Goal: Task Accomplishment & Management: Complete application form

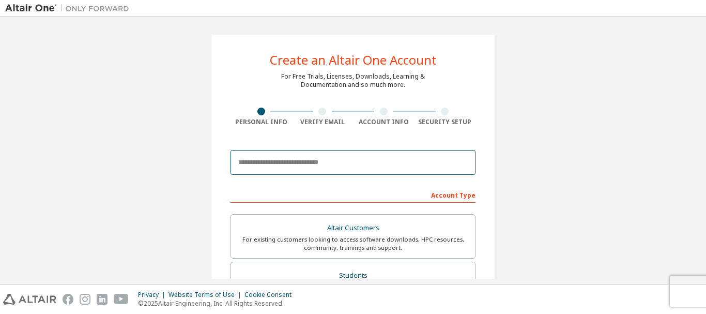
click at [290, 174] on input "email" at bounding box center [353, 162] width 245 height 25
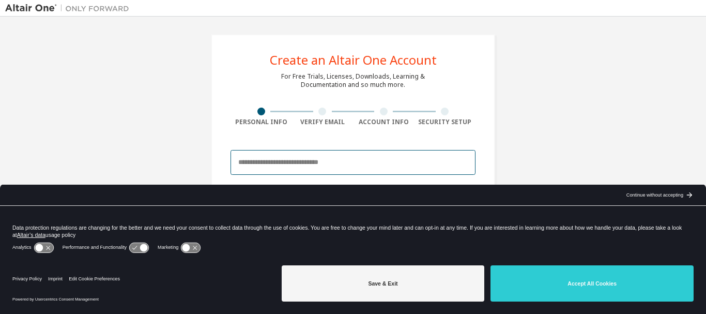
click at [287, 166] on input "email" at bounding box center [353, 162] width 245 height 25
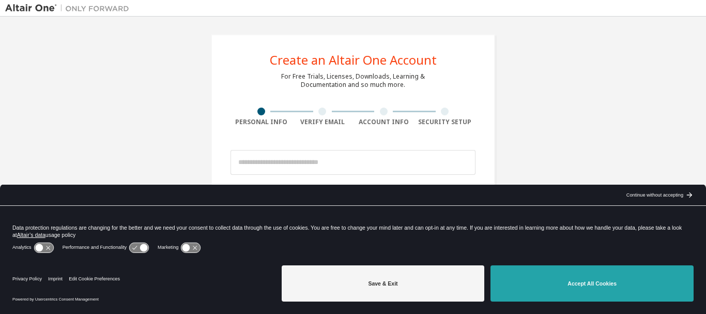
drag, startPoint x: 545, startPoint y: 282, endPoint x: 333, endPoint y: 161, distance: 243.6
click at [545, 283] on button "Accept All Cookies" at bounding box center [592, 283] width 203 height 36
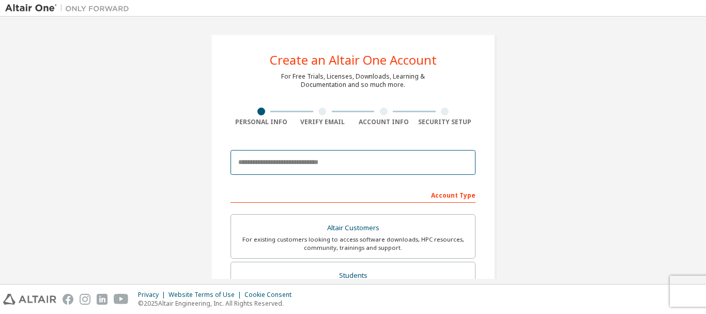
click at [310, 156] on input "email" at bounding box center [353, 162] width 245 height 25
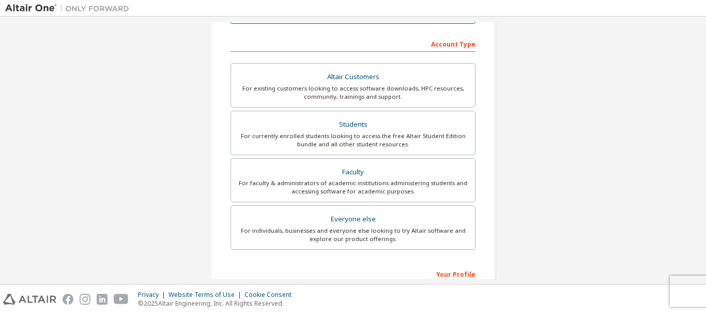
scroll to position [155, 0]
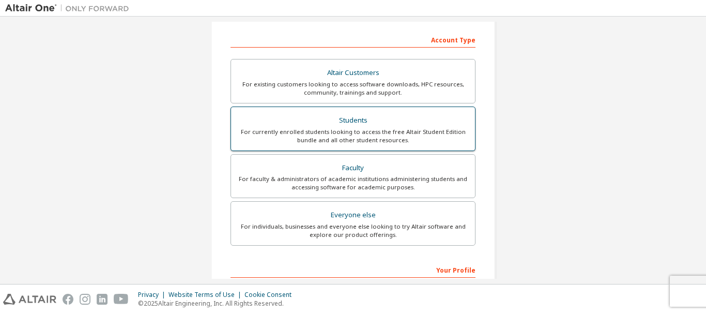
type input "**********"
click at [288, 124] on div "Students" at bounding box center [353, 120] width 232 height 14
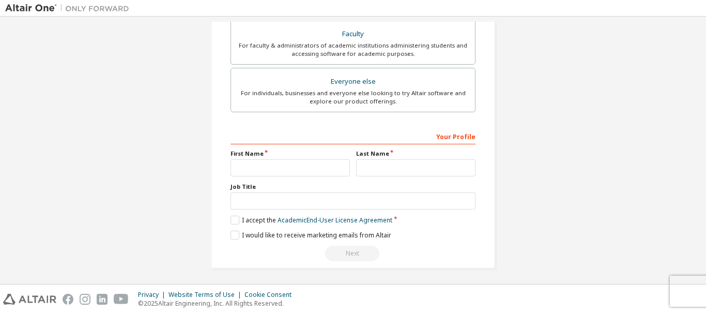
scroll to position [317, 0]
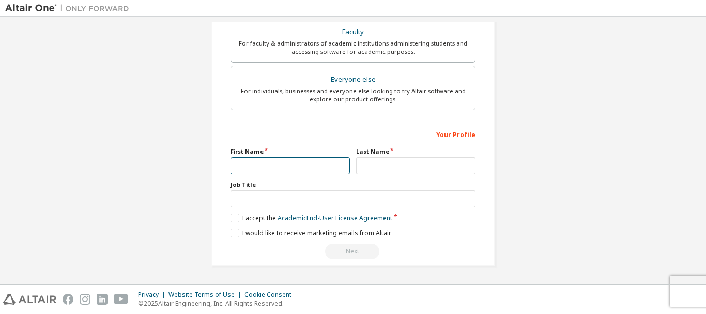
click at [257, 164] on input "text" at bounding box center [290, 165] width 119 height 17
type input "****"
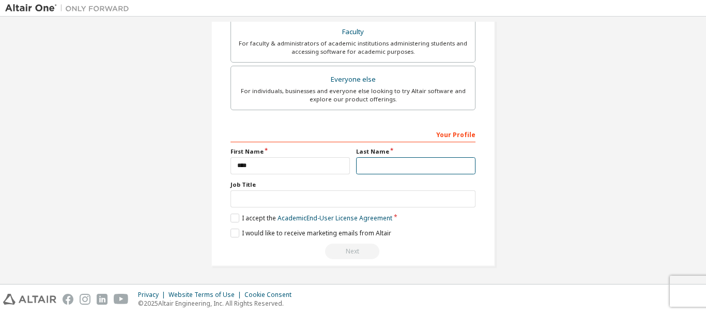
type input "******"
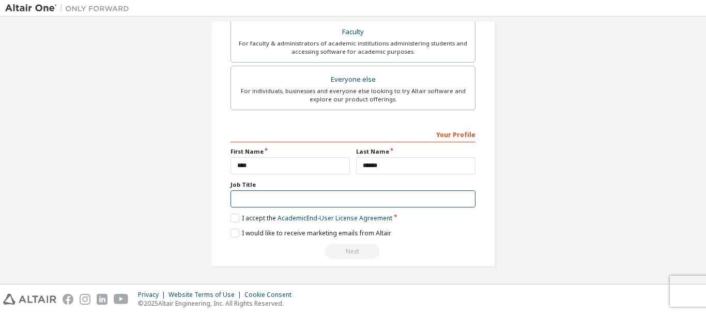
click at [233, 198] on input "text" at bounding box center [353, 198] width 245 height 17
type input "*******"
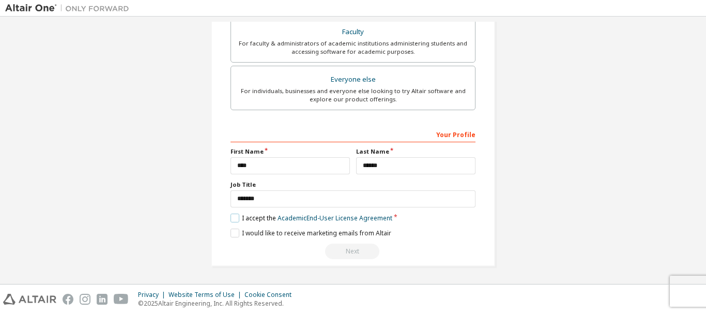
click at [233, 219] on label "I accept the Academic End-User License Agreement" at bounding box center [312, 217] width 162 height 9
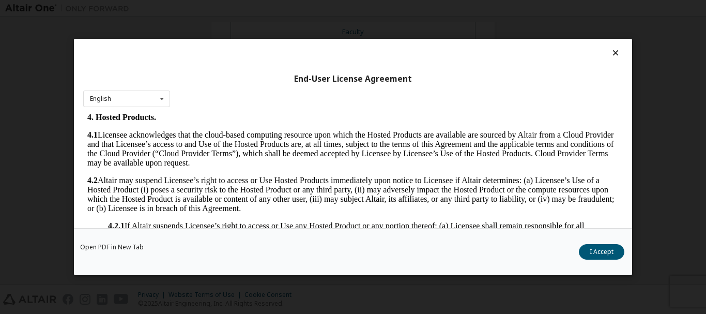
scroll to position [1723, 0]
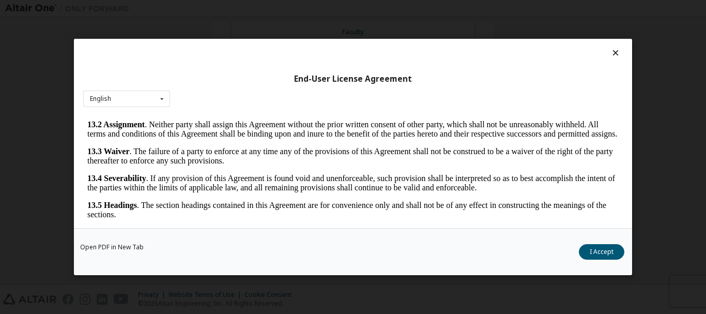
drag, startPoint x: 613, startPoint y: 126, endPoint x: 689, endPoint y: 391, distance: 275.8
click at [604, 258] on button "I Accept" at bounding box center [601, 252] width 45 height 16
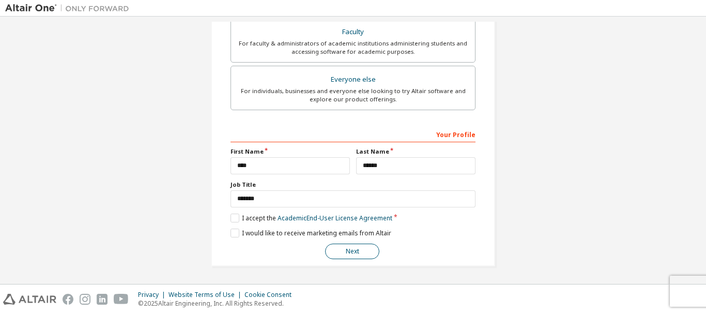
click at [334, 249] on button "Next" at bounding box center [352, 251] width 54 height 16
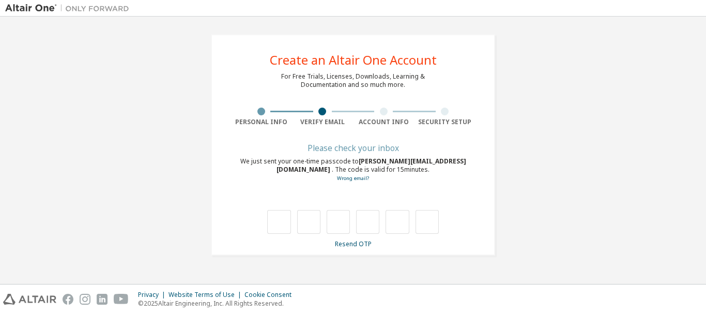
scroll to position [0, 0]
type input "*"
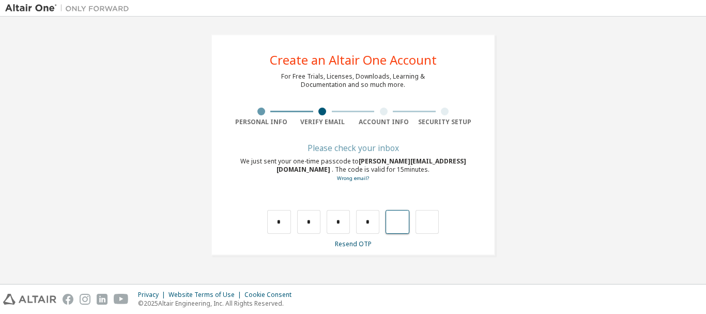
type input "*"
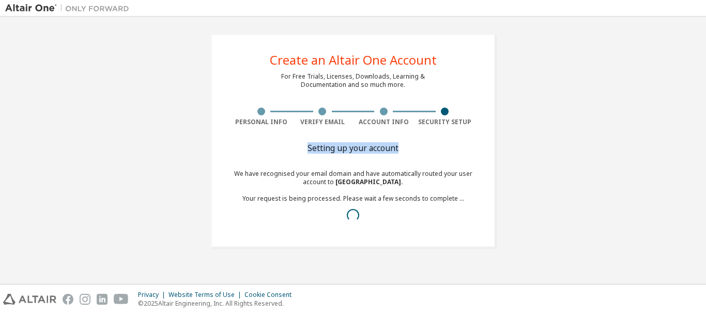
drag, startPoint x: 305, startPoint y: 144, endPoint x: 411, endPoint y: 157, distance: 107.3
click at [411, 157] on div "Setting up your account We have recognised your email domain and have automatic…" at bounding box center [353, 192] width 245 height 95
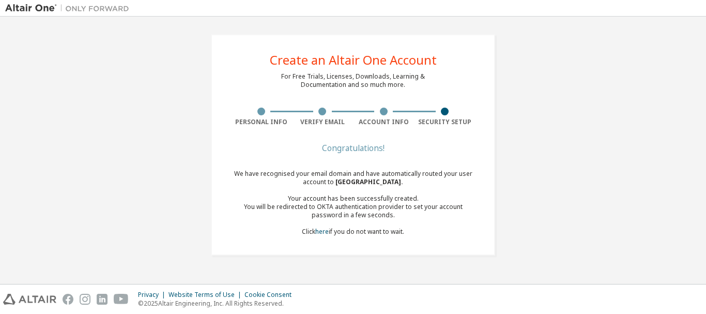
drag, startPoint x: 415, startPoint y: 183, endPoint x: 430, endPoint y: 182, distance: 15.0
click at [430, 182] on div "We have recognised your email domain and have automatically routed your user ac…" at bounding box center [353, 203] width 245 height 66
